Goal: Transaction & Acquisition: Book appointment/travel/reservation

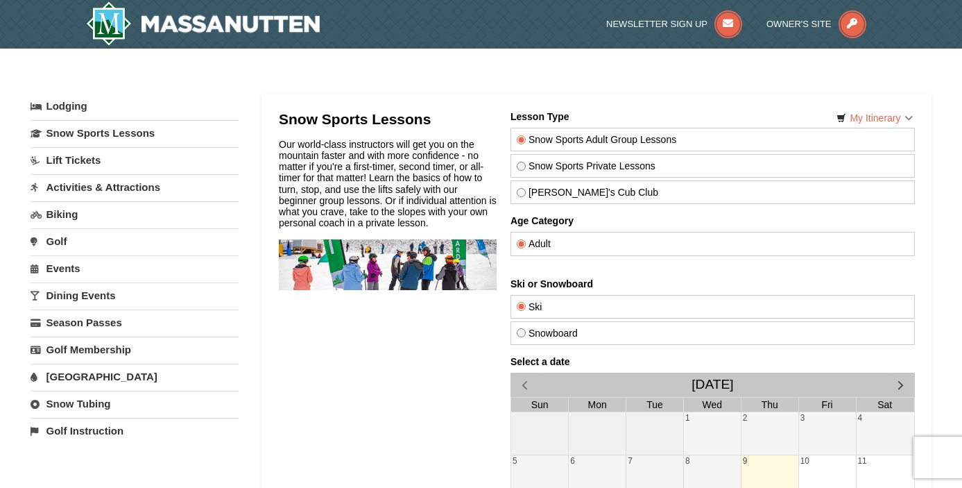
click at [520, 193] on input "Theo's Cub Club" at bounding box center [520, 192] width 9 height 9
radio input "true"
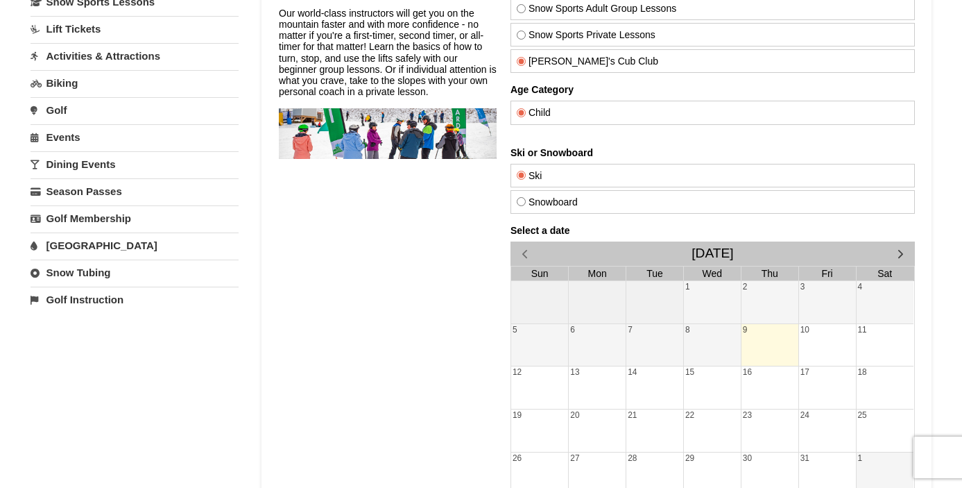
scroll to position [137, 0]
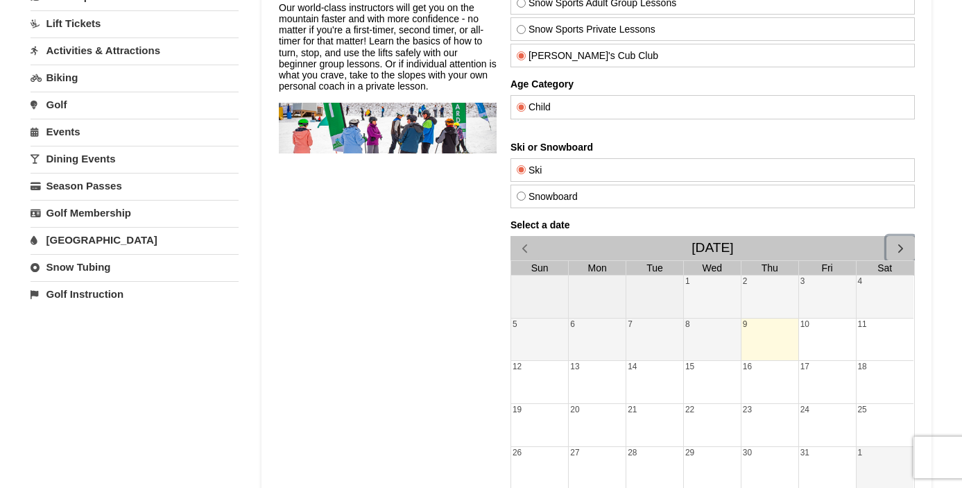
click at [899, 248] on span "button" at bounding box center [900, 248] width 15 height 15
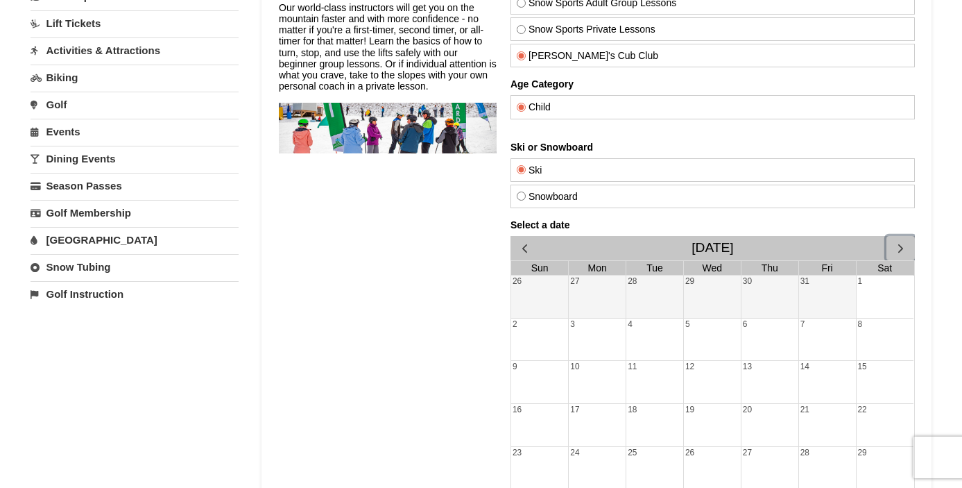
click at [899, 248] on span "button" at bounding box center [900, 248] width 15 height 15
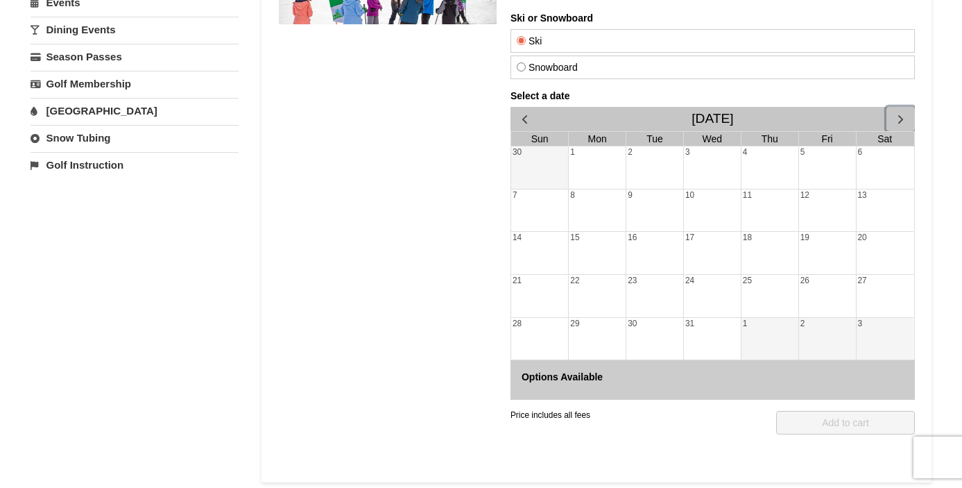
scroll to position [260, 0]
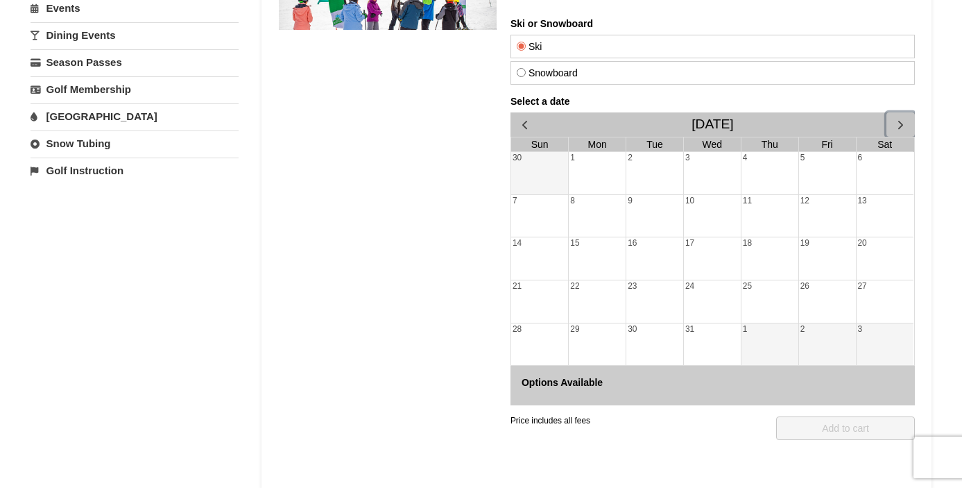
click at [824, 305] on div "26" at bounding box center [827, 301] width 57 height 42
click at [882, 296] on div "27" at bounding box center [884, 301] width 57 height 42
click at [528, 118] on span "button" at bounding box center [524, 124] width 15 height 15
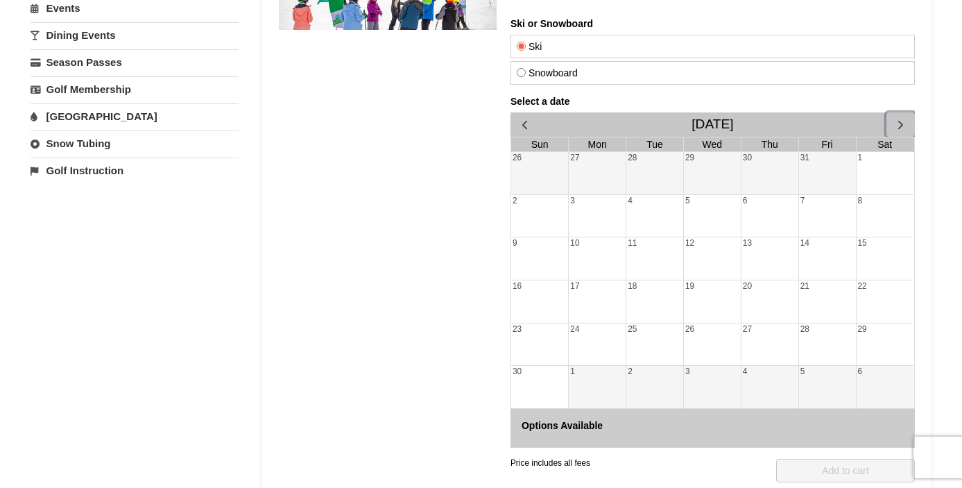
click at [896, 124] on span "button" at bounding box center [900, 124] width 15 height 15
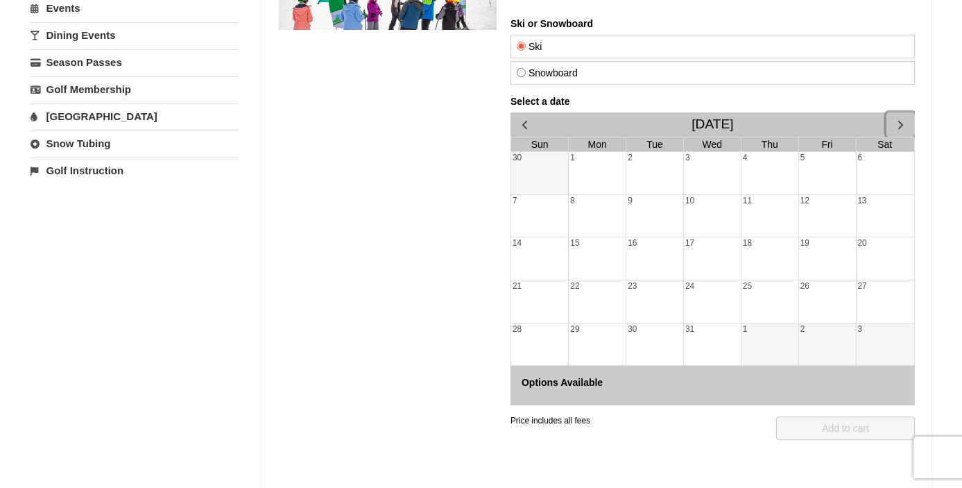
click at [886, 298] on div "27" at bounding box center [884, 301] width 57 height 42
click at [794, 303] on div "25" at bounding box center [769, 301] width 57 height 42
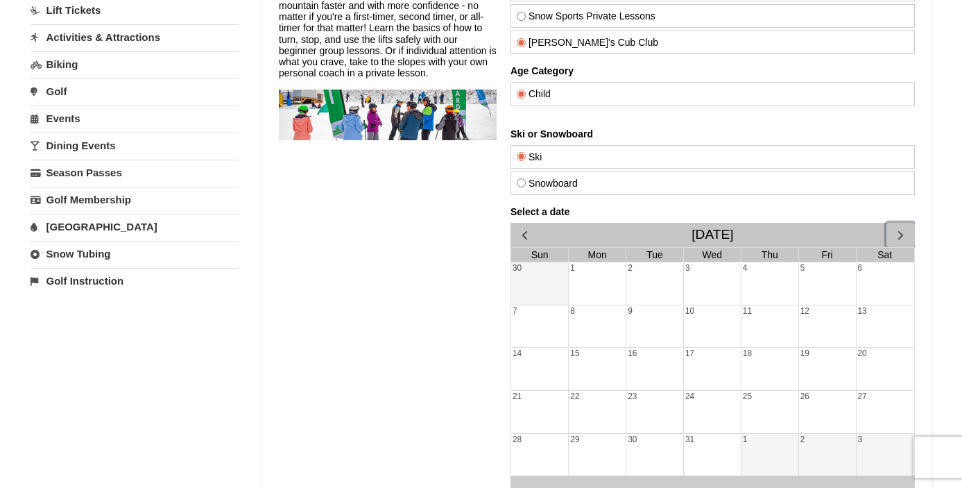
scroll to position [0, 0]
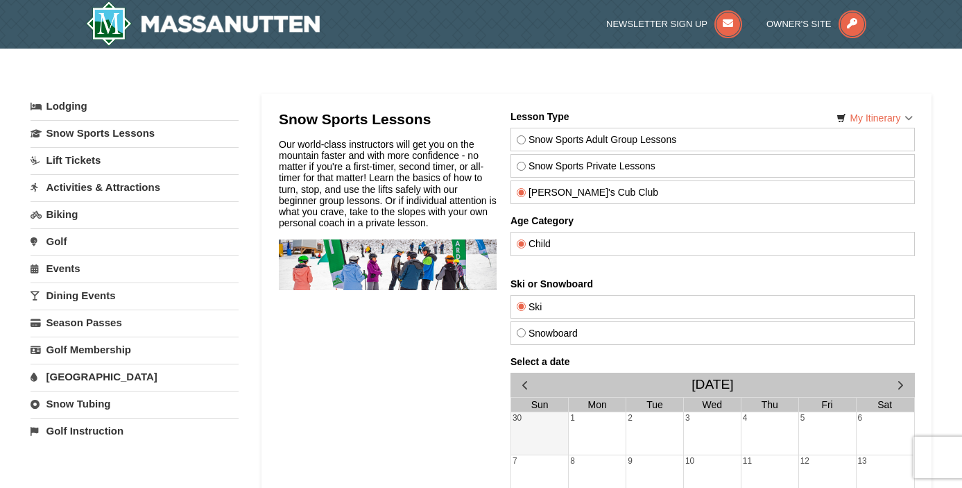
click at [516, 164] on input "Snow Sports Private Lessons" at bounding box center [520, 166] width 9 height 9
radio input "true"
click at [343, 192] on div "Our world-class instructors will get you on the mountain faster and with more c…" at bounding box center [387, 184] width 218 height 90
click at [85, 159] on link "Lift Tickets" at bounding box center [135, 160] width 208 height 26
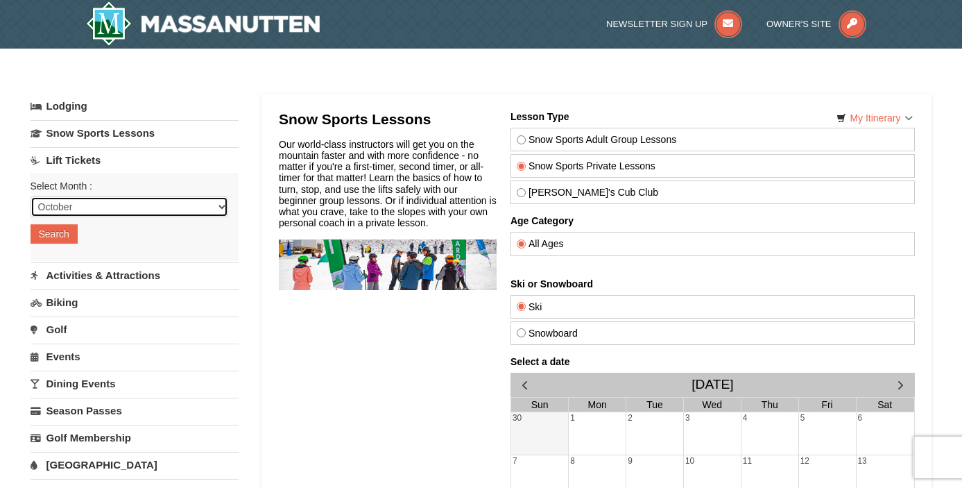
click at [221, 205] on select "October November December January February March April May June July August Sep…" at bounding box center [130, 206] width 198 height 21
select select "12"
click at [31, 196] on select "October November December January February March April May June July August Sep…" at bounding box center [130, 206] width 198 height 21
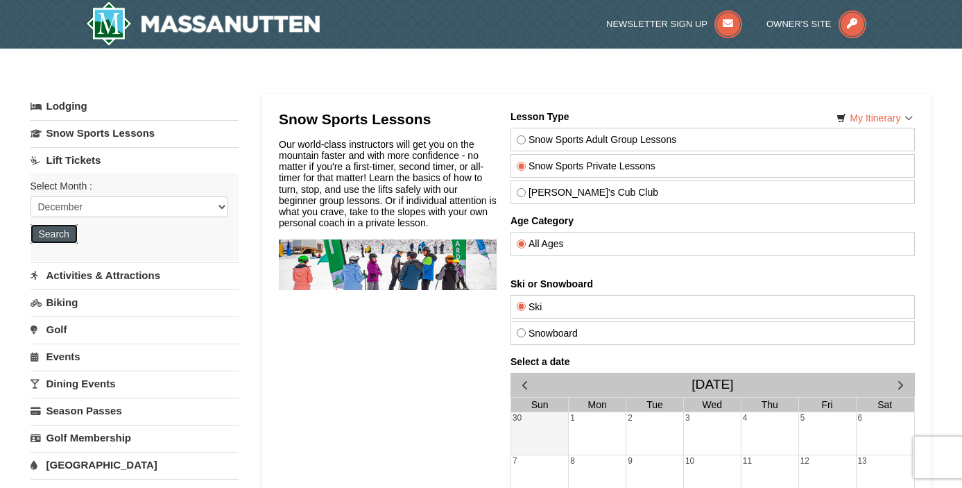
click at [64, 235] on button "Search" at bounding box center [54, 233] width 47 height 19
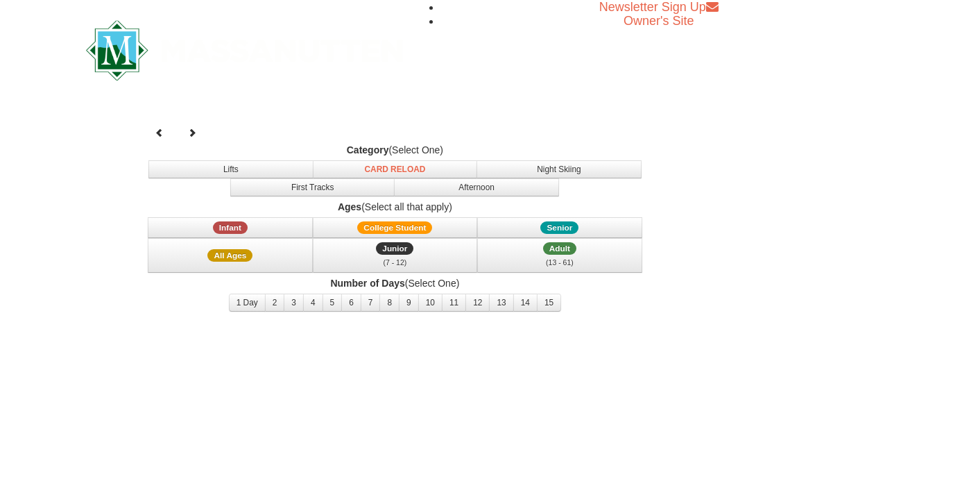
select select "12"
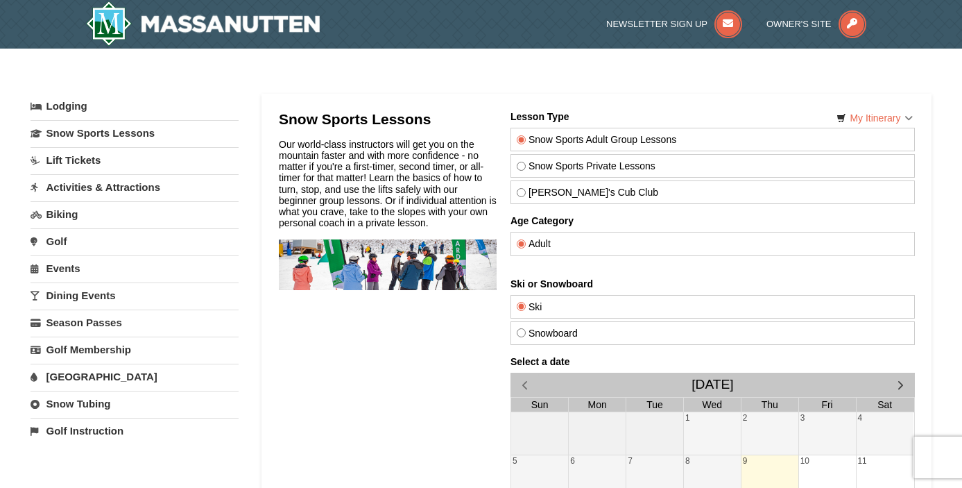
click at [81, 162] on link "Lift Tickets" at bounding box center [135, 160] width 208 height 26
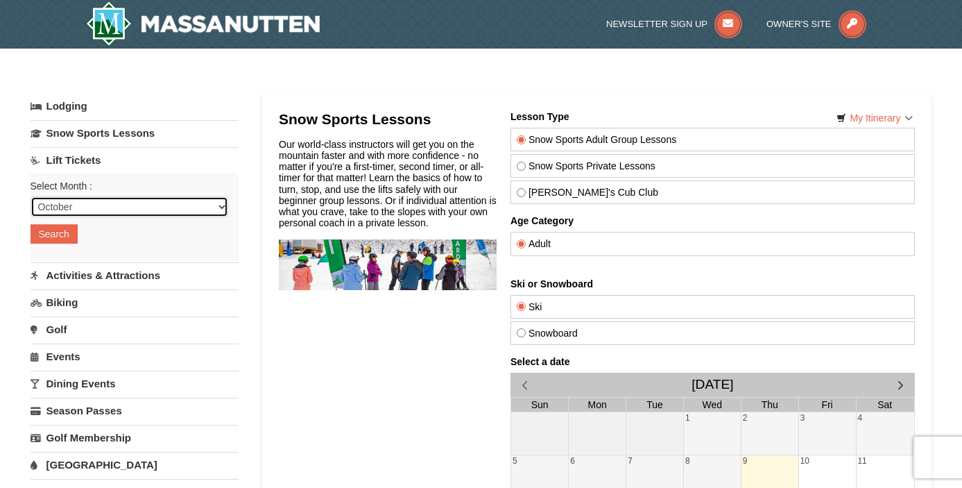
click at [108, 207] on select "October November December January February March April May June July August Sep…" at bounding box center [130, 206] width 198 height 21
select select "12"
click at [31, 196] on select "October November December January February March April May June July August Sep…" at bounding box center [130, 206] width 198 height 21
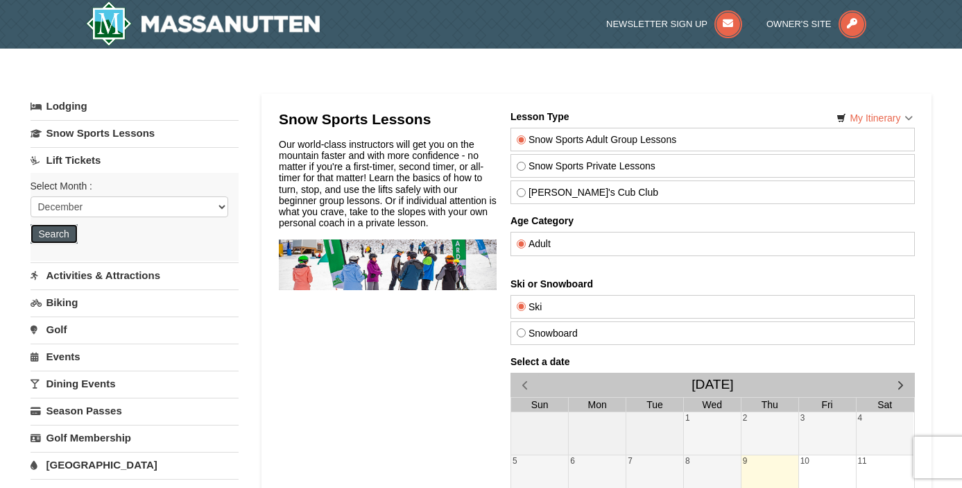
click at [68, 237] on button "Search" at bounding box center [54, 233] width 47 height 19
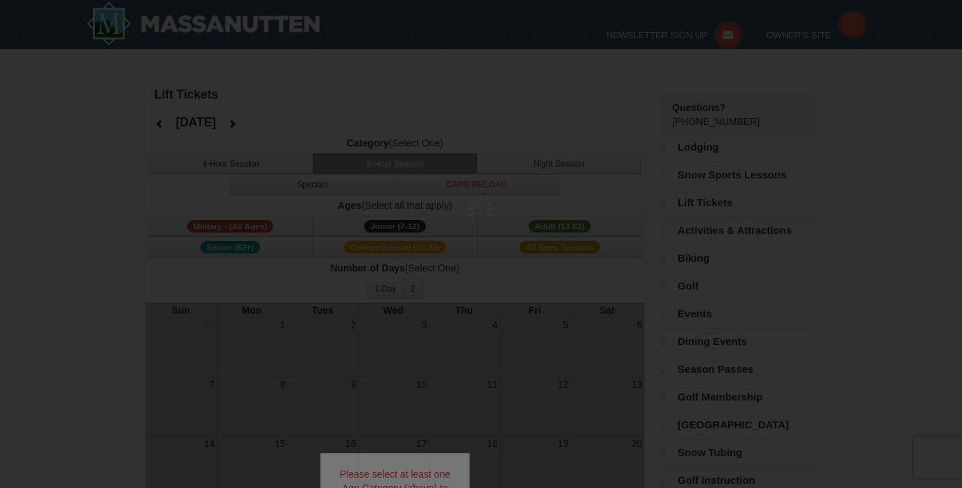
select select "12"
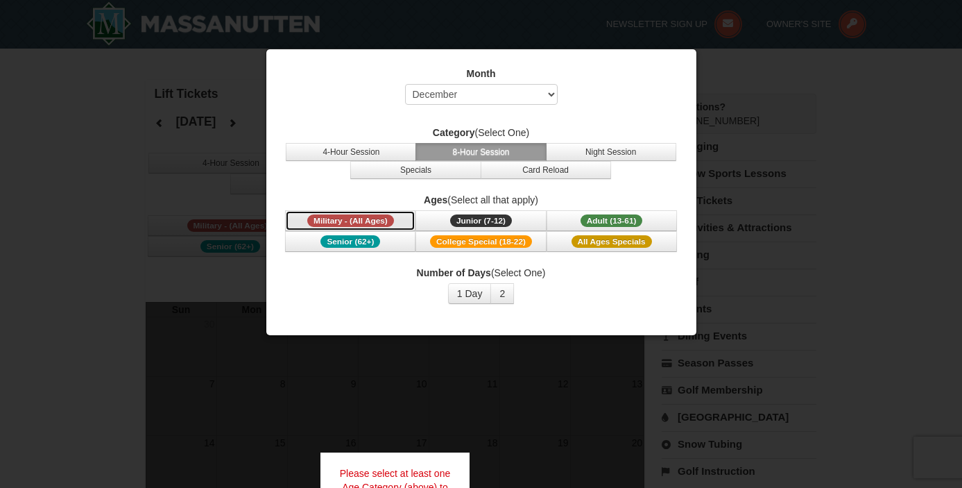
click at [369, 217] on span "Military - (All Ages)" at bounding box center [350, 220] width 87 height 12
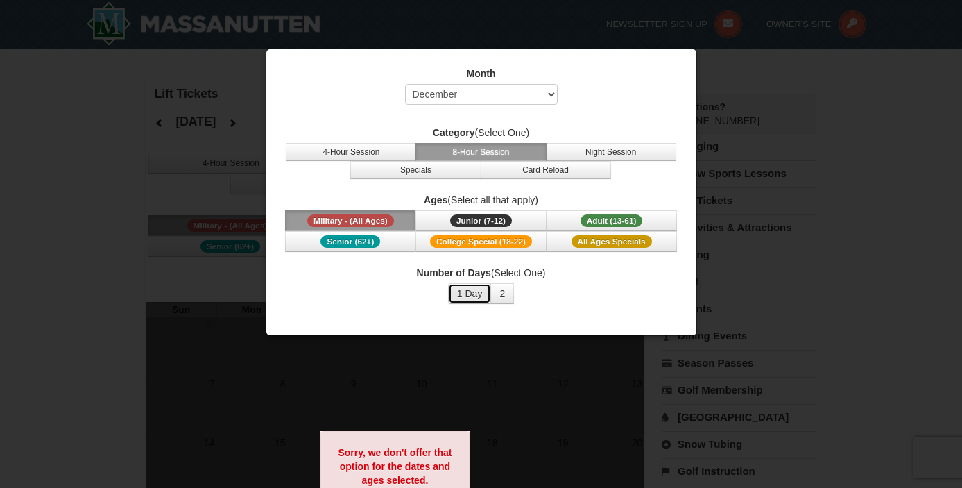
click at [468, 293] on button "1 Day" at bounding box center [470, 293] width 44 height 21
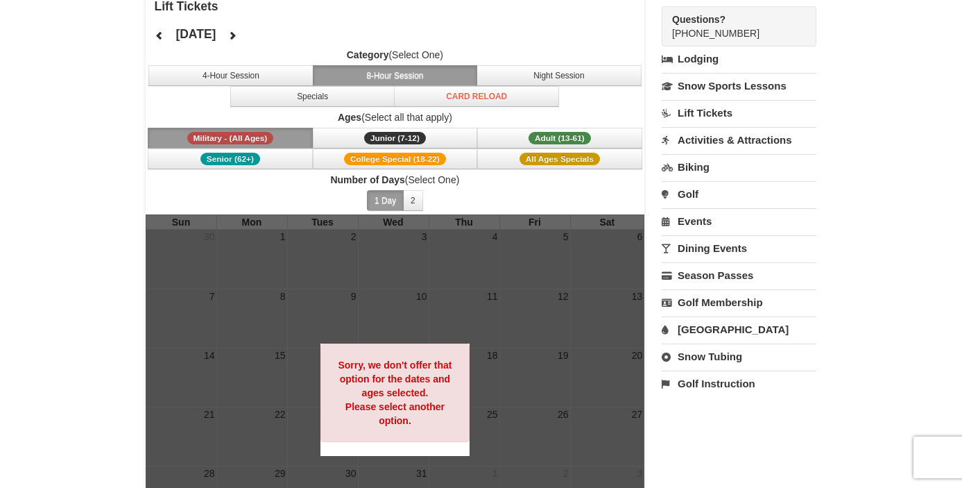
scroll to position [89, 0]
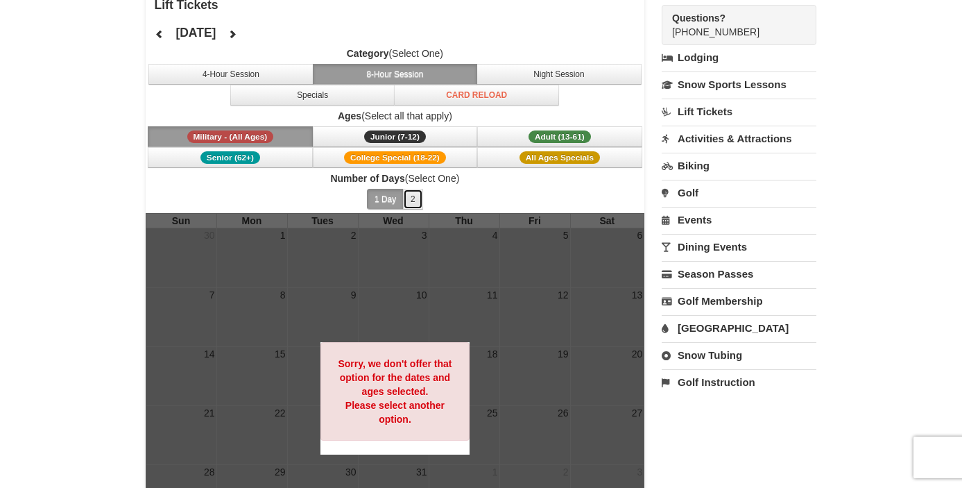
click at [411, 194] on button "2" at bounding box center [413, 199] width 20 height 21
click at [239, 69] on button "4-Hour Session" at bounding box center [230, 74] width 165 height 21
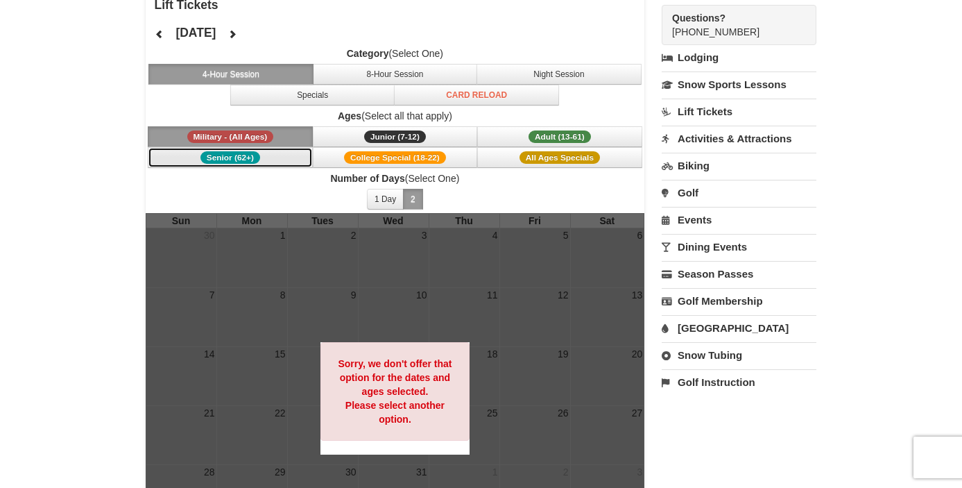
click at [258, 156] on span "Senior (62+)" at bounding box center [231, 157] width 60 height 12
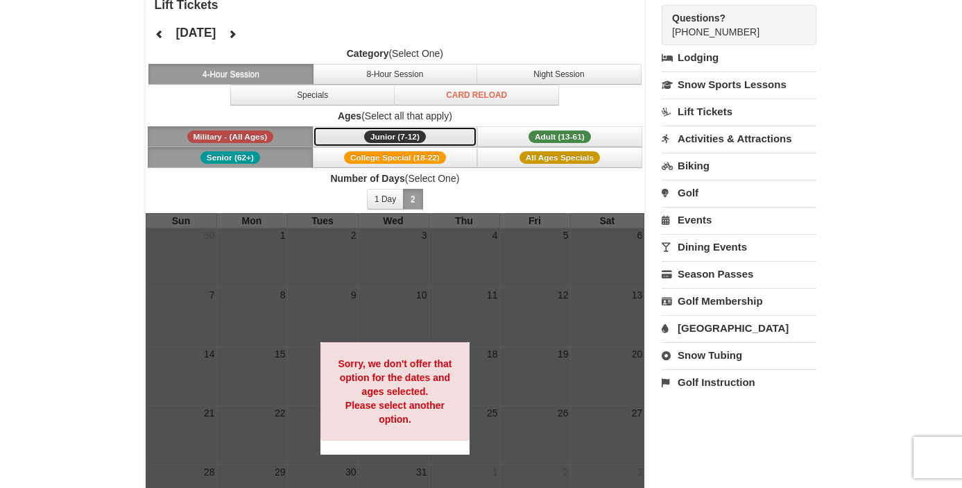
click at [372, 143] on button "Junior (7-12) (7 - 12)" at bounding box center [395, 136] width 165 height 21
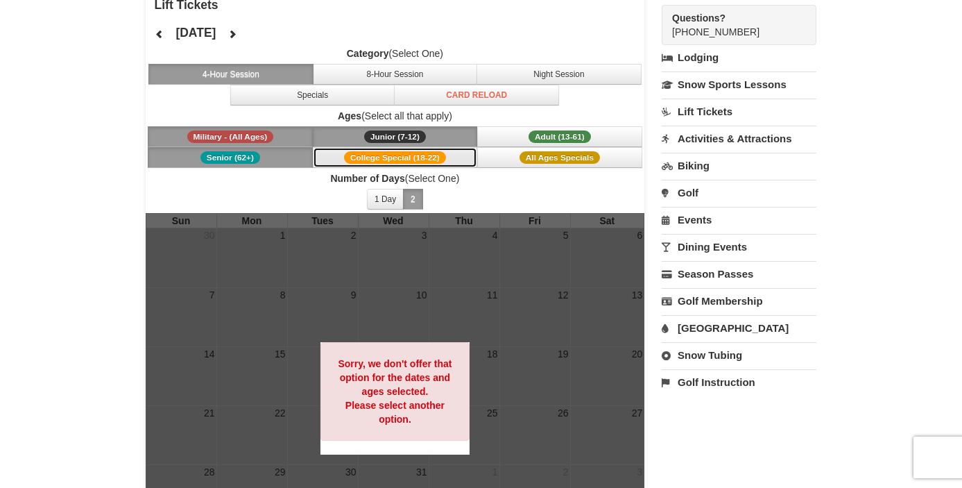
click at [390, 162] on span "College Special (18-22)" at bounding box center [395, 157] width 102 height 12
click at [522, 135] on button "Adult (13-61) (13 - 61)" at bounding box center [559, 136] width 165 height 21
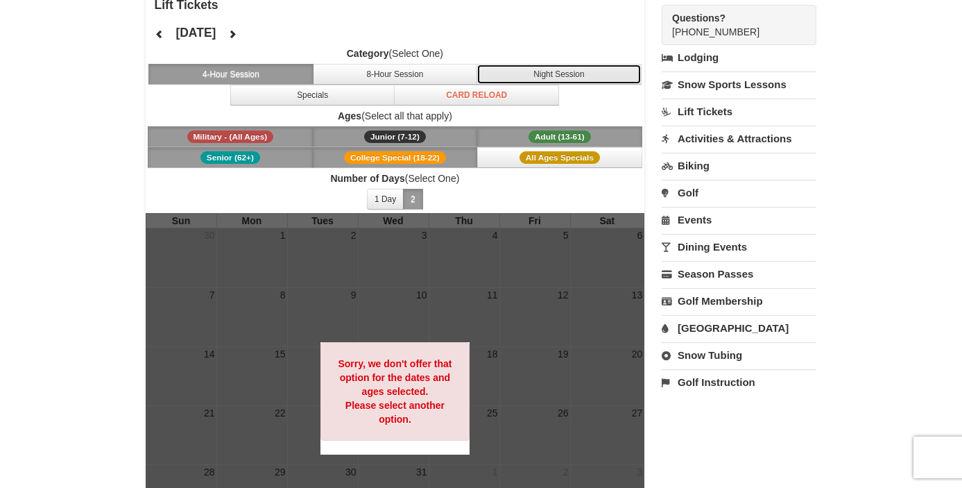
click at [547, 66] on button "Night Session" at bounding box center [559, 74] width 165 height 21
